Goal: Task Accomplishment & Management: Manage account settings

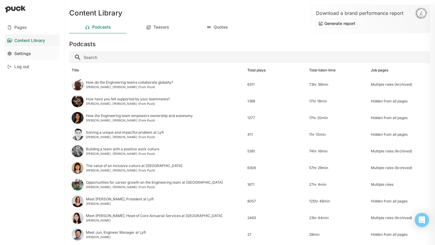
click at [22, 55] on div "Settings" at bounding box center [22, 53] width 17 height 5
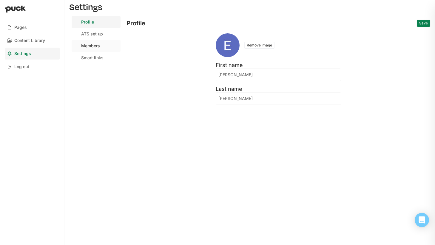
click at [86, 48] on div "Members" at bounding box center [90, 46] width 19 height 5
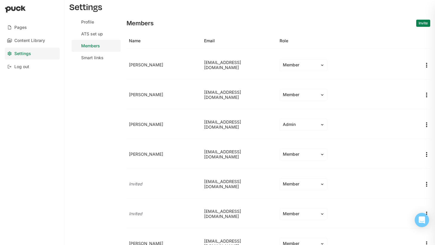
scroll to position [2149, 0]
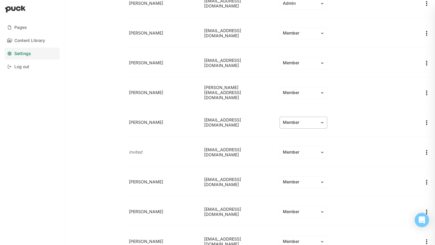
drag, startPoint x: 277, startPoint y: 119, endPoint x: 288, endPoint y: 122, distance: 11.4
click at [286, 121] on div "Member" at bounding box center [350, 123] width 146 height 17
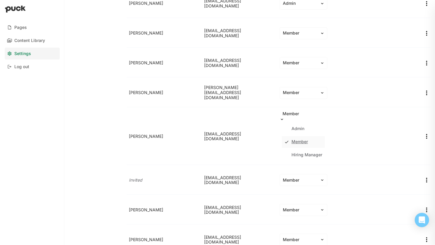
click at [291, 117] on div "Member" at bounding box center [303, 114] width 42 height 5
click at [314, 161] on div "Hiring Manager" at bounding box center [303, 155] width 43 height 12
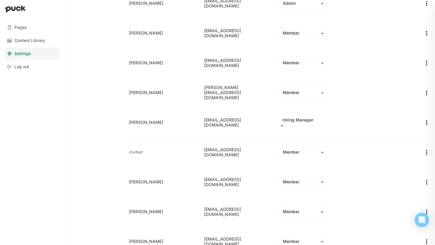
click at [307, 126] on div "Hiring Manager" at bounding box center [303, 122] width 48 height 11
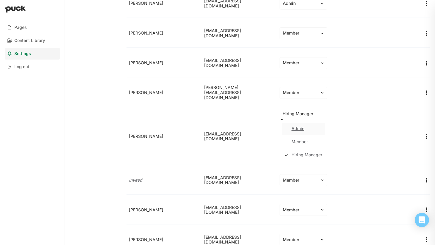
click at [307, 135] on div "Admin" at bounding box center [303, 129] width 43 height 12
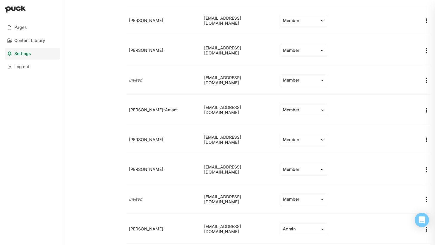
scroll to position [1426, 0]
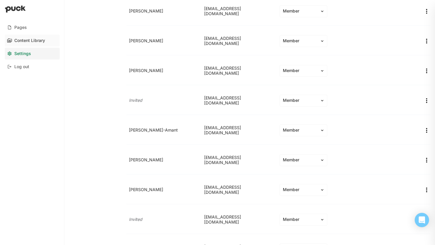
click at [30, 39] on div "Content Library" at bounding box center [29, 40] width 31 height 5
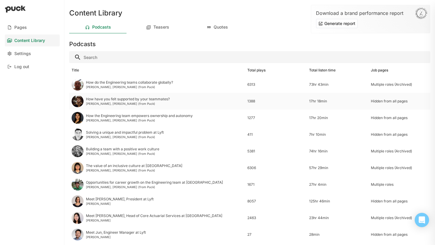
scroll to position [230, 0]
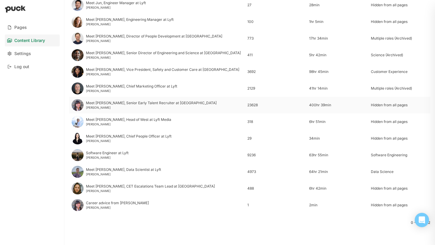
click at [101, 106] on div "[PERSON_NAME]" at bounding box center [151, 108] width 131 height 4
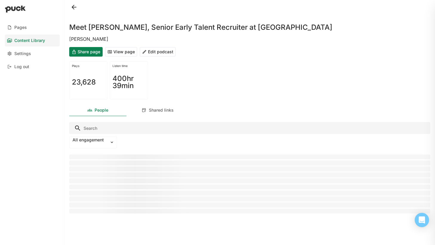
click at [153, 52] on button "Edit podcast" at bounding box center [158, 52] width 36 height 10
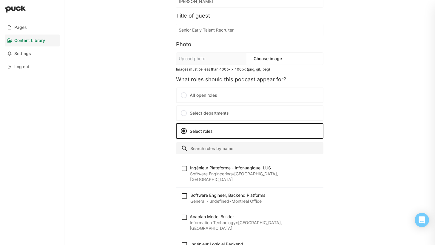
scroll to position [78, 0]
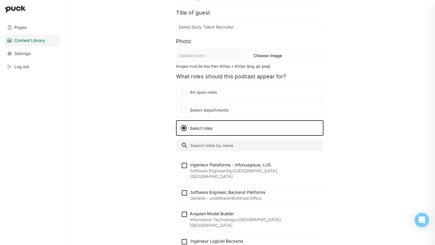
click at [207, 109] on label "Select departments" at bounding box center [249, 111] width 147 height 16
click at [0, 0] on input "Select departments" at bounding box center [0, 0] width 0 height 0
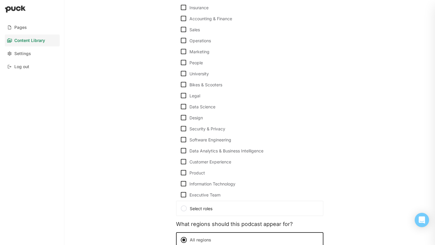
scroll to position [231, 0]
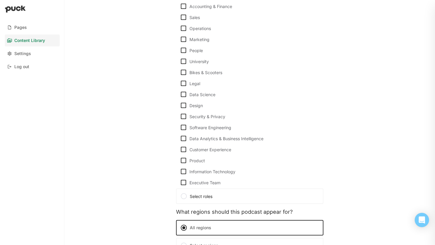
click at [184, 61] on img at bounding box center [183, 61] width 7 height 7
click at [180, 61] on input "University" at bounding box center [180, 61] width 0 height 0
checkbox input "true"
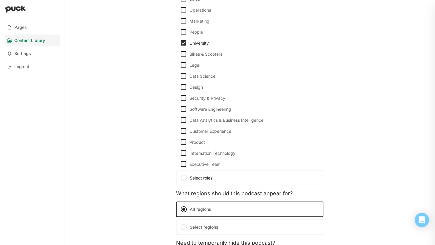
scroll to position [310, 0]
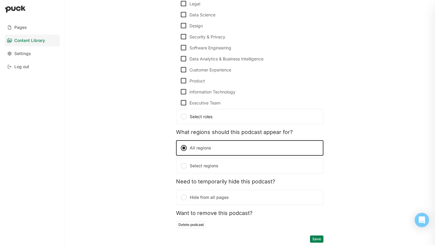
click at [318, 238] on button "Save" at bounding box center [316, 239] width 13 height 7
click at [320, 240] on button "Save" at bounding box center [316, 239] width 13 height 7
